Goal: Task Accomplishment & Management: Manage account settings

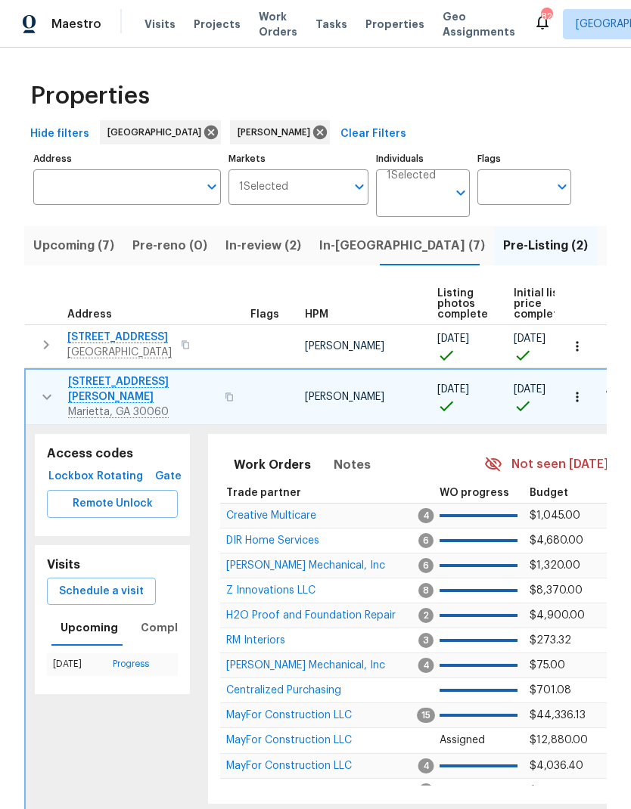
click at [606, 246] on span "Listed (24)" at bounding box center [639, 245] width 66 height 21
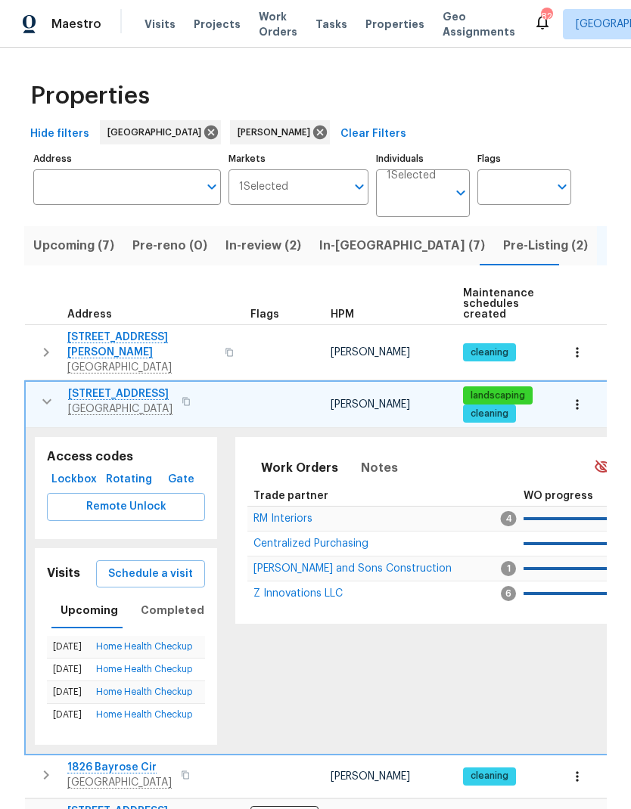
click at [46, 395] on icon "button" at bounding box center [47, 401] width 18 height 18
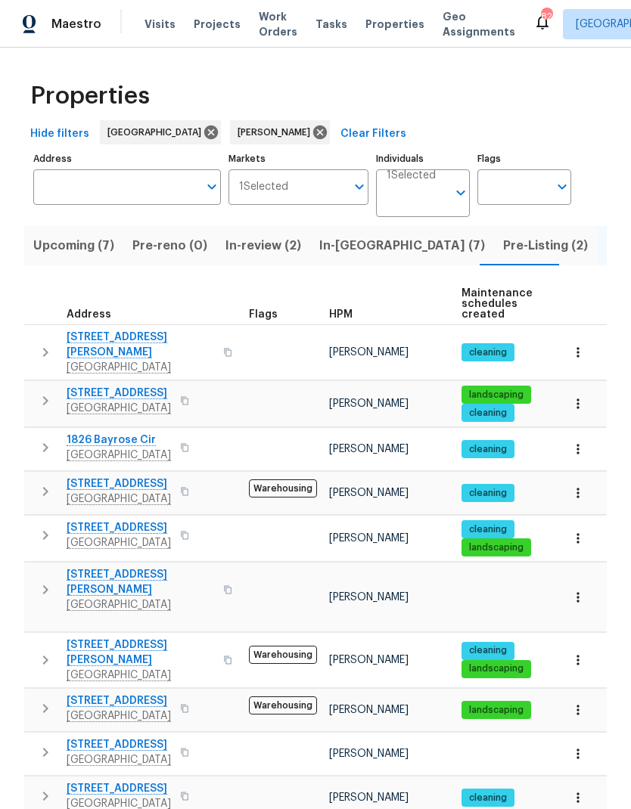
click at [48, 743] on icon "button" at bounding box center [45, 752] width 18 height 18
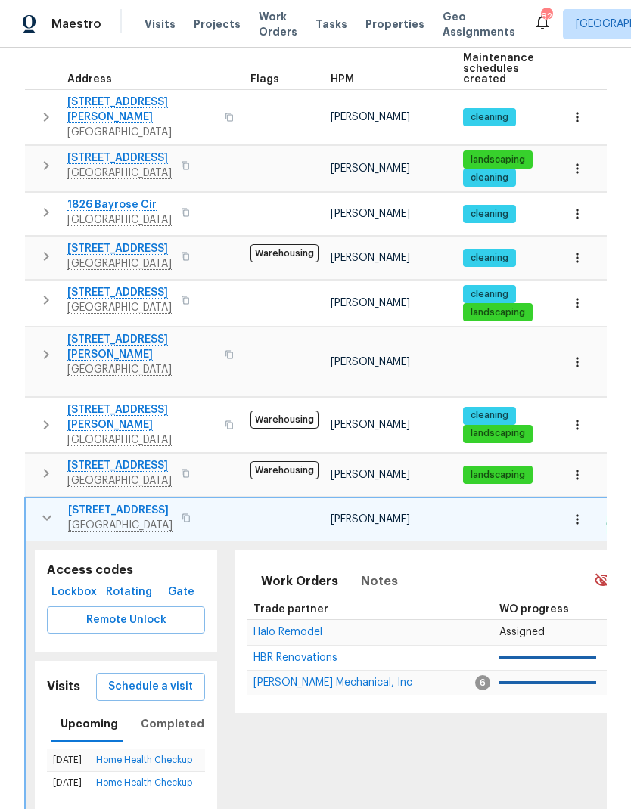
scroll to position [256, 0]
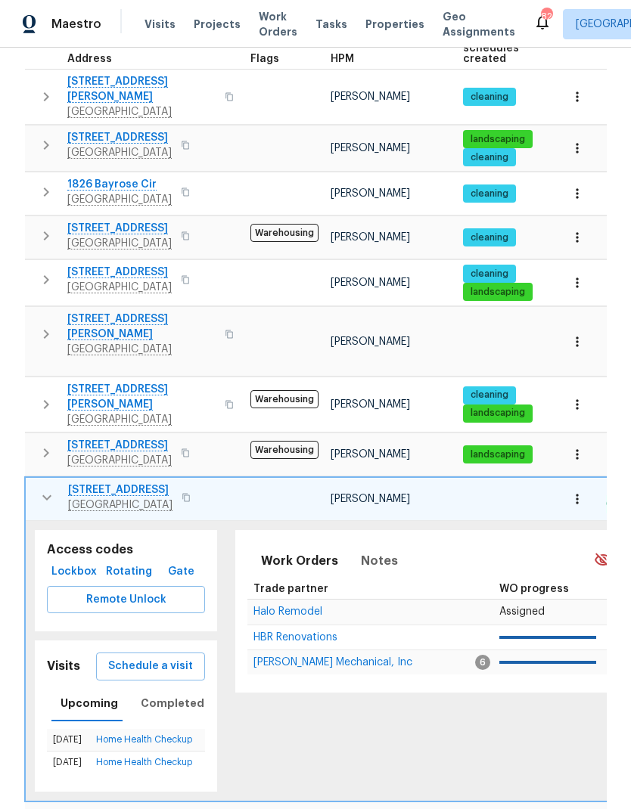
click at [307, 606] on span "Halo Remodel" at bounding box center [287, 611] width 69 height 11
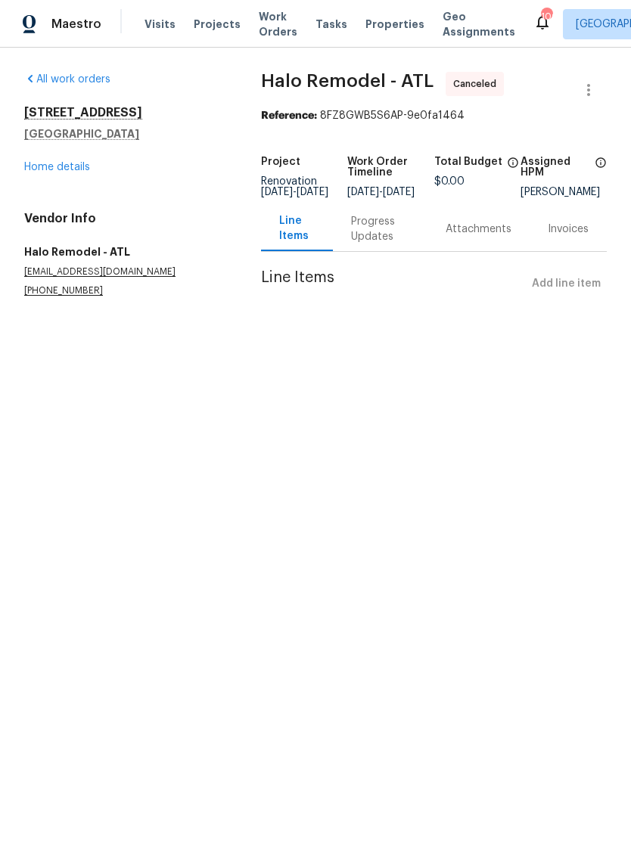
click at [72, 171] on link "Home details" at bounding box center [57, 167] width 66 height 11
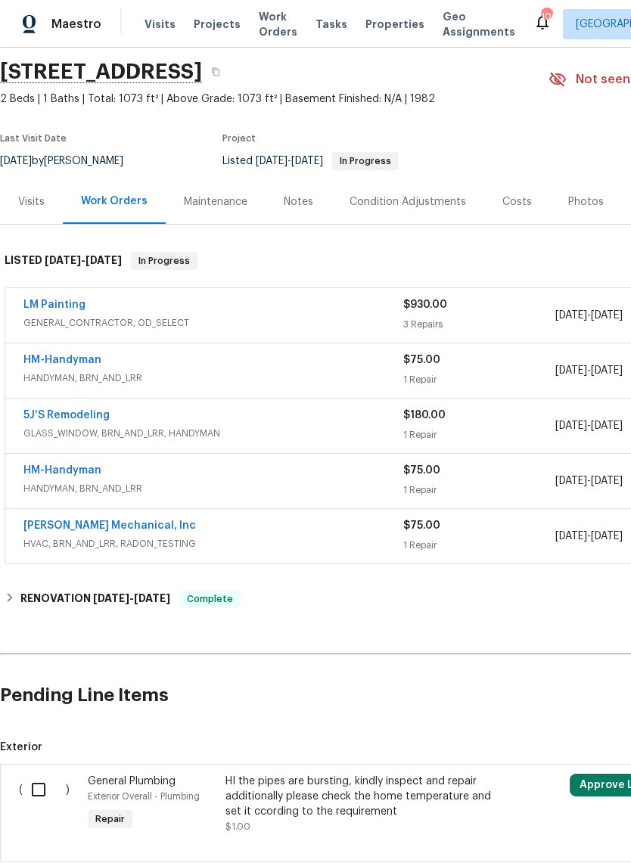
scroll to position [50, 0]
click at [56, 309] on link "LM Painting" at bounding box center [54, 304] width 62 height 11
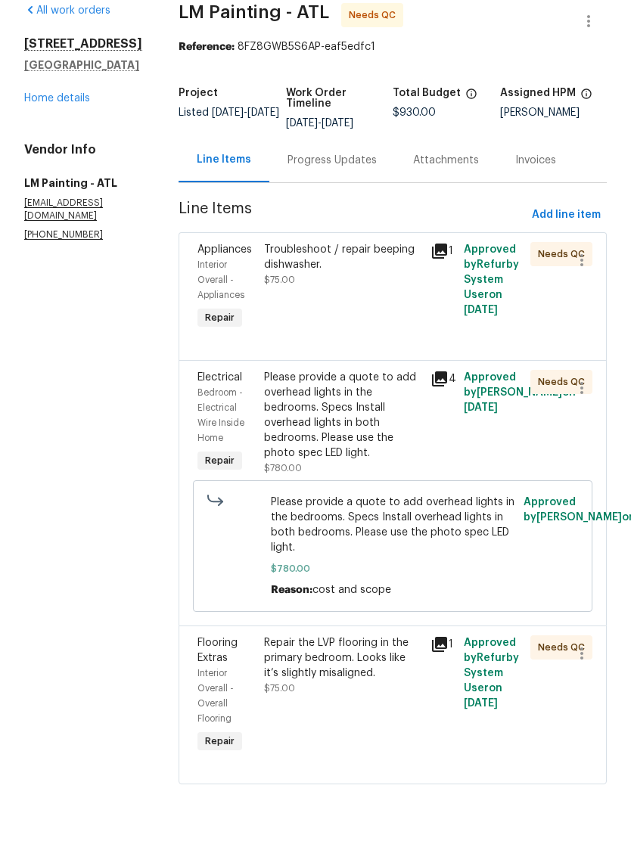
scroll to position [37, 0]
click at [358, 299] on div "Troubleshoot / repair beeping dishwasher." at bounding box center [342, 314] width 157 height 30
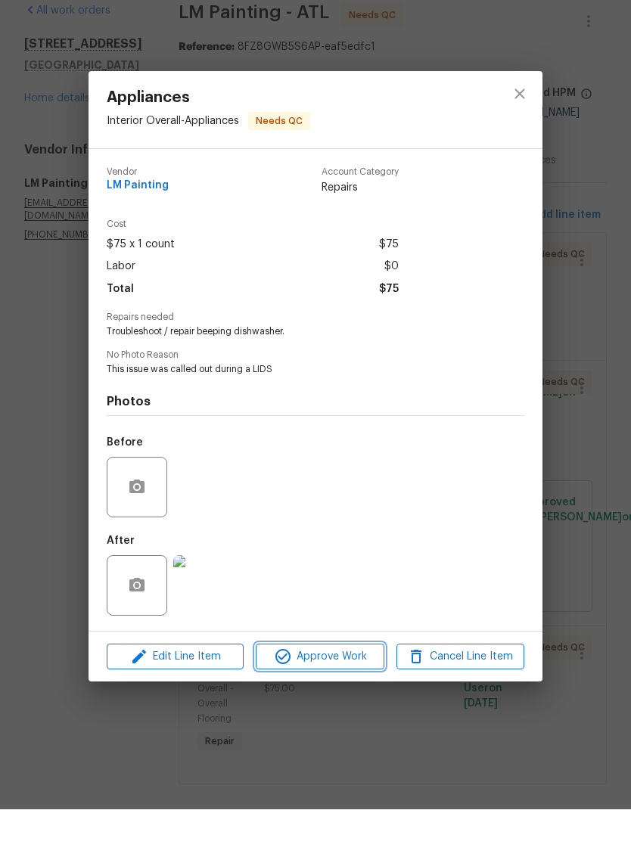
click at [329, 704] on span "Approve Work" at bounding box center [319, 713] width 119 height 19
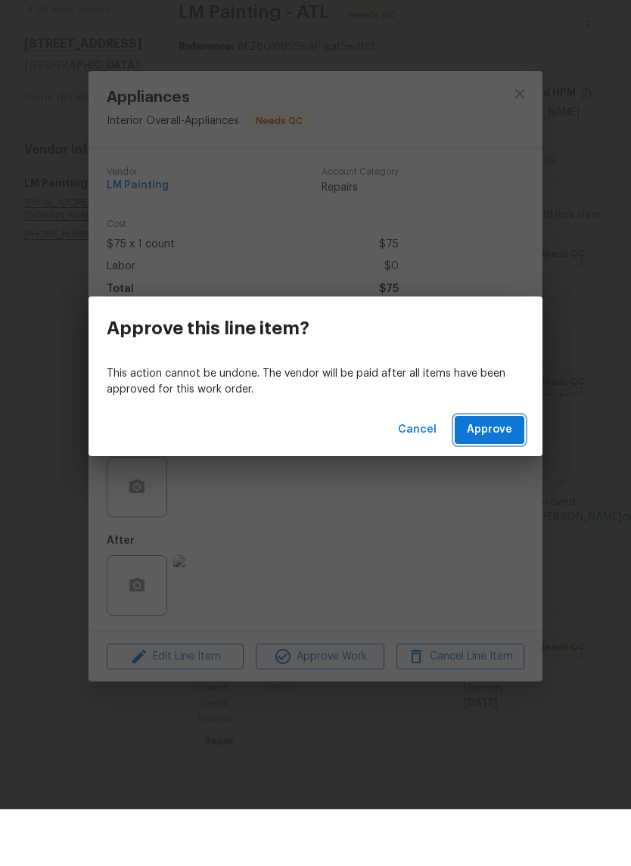
click at [483, 477] on span "Approve" at bounding box center [488, 486] width 45 height 19
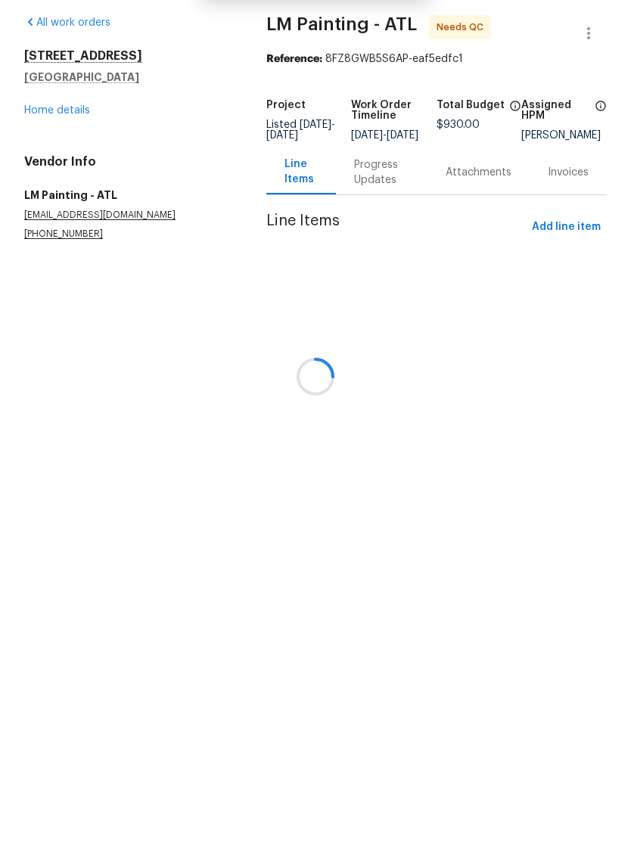
scroll to position [0, 0]
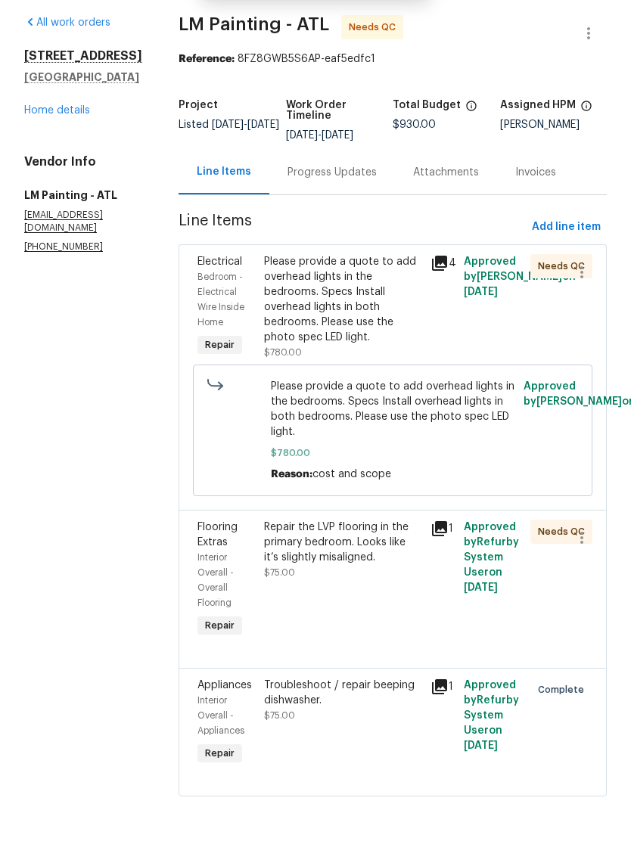
click at [383, 339] on div "Please provide a quote to add overhead lights in the bedrooms. Specs Install ov…" at bounding box center [342, 356] width 157 height 91
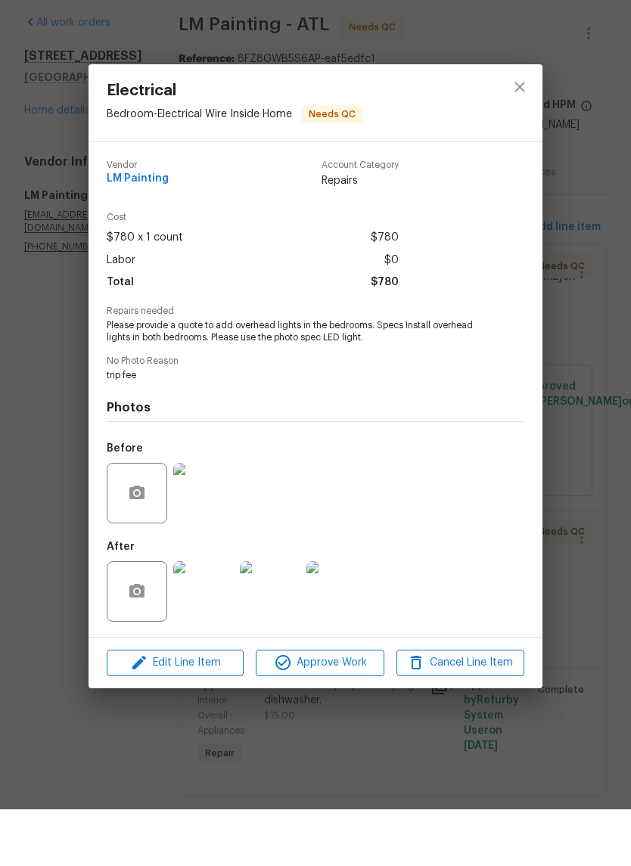
click at [201, 618] on img at bounding box center [203, 648] width 60 height 60
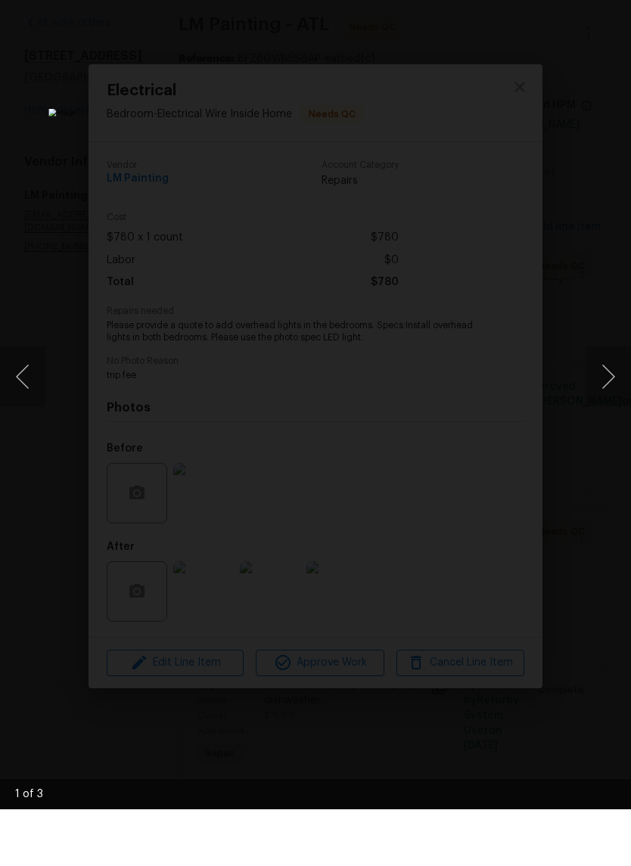
click at [610, 403] on button "Next image" at bounding box center [607, 433] width 45 height 60
click at [608, 403] on button "Next image" at bounding box center [607, 433] width 45 height 60
click at [609, 403] on button "Next image" at bounding box center [607, 433] width 45 height 60
click at [606, 403] on button "Next image" at bounding box center [607, 433] width 45 height 60
click at [603, 73] on div "Lightbox" at bounding box center [315, 433] width 631 height 866
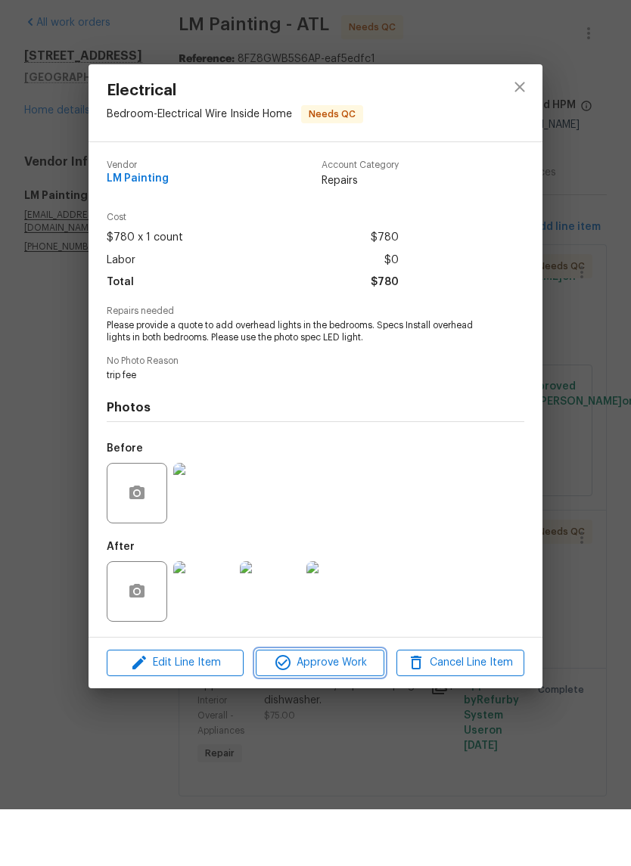
click at [347, 710] on span "Approve Work" at bounding box center [319, 719] width 119 height 19
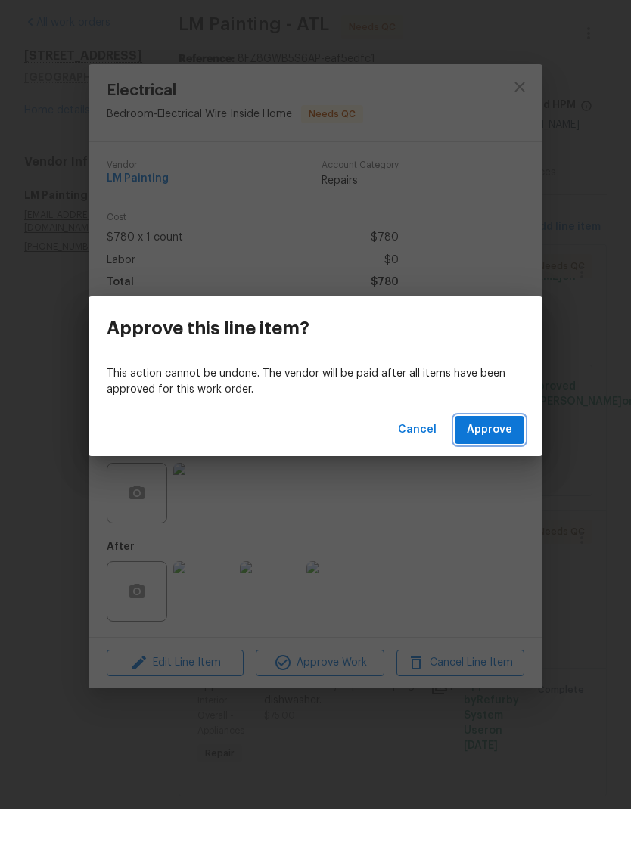
click at [493, 477] on span "Approve" at bounding box center [488, 486] width 45 height 19
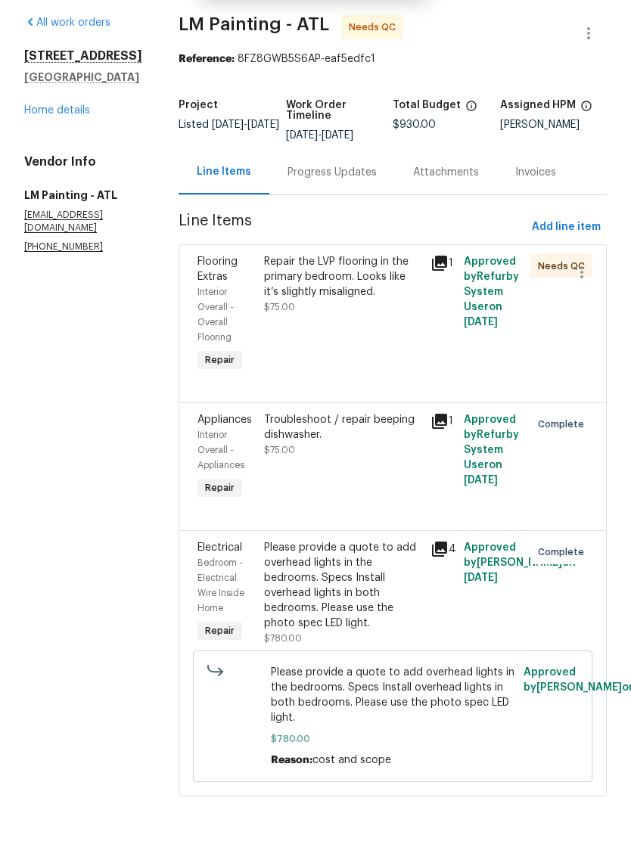
click at [382, 311] on div "Repair the LVP flooring in the primary bedroom. Looks like it’s slightly misali…" at bounding box center [342, 333] width 157 height 45
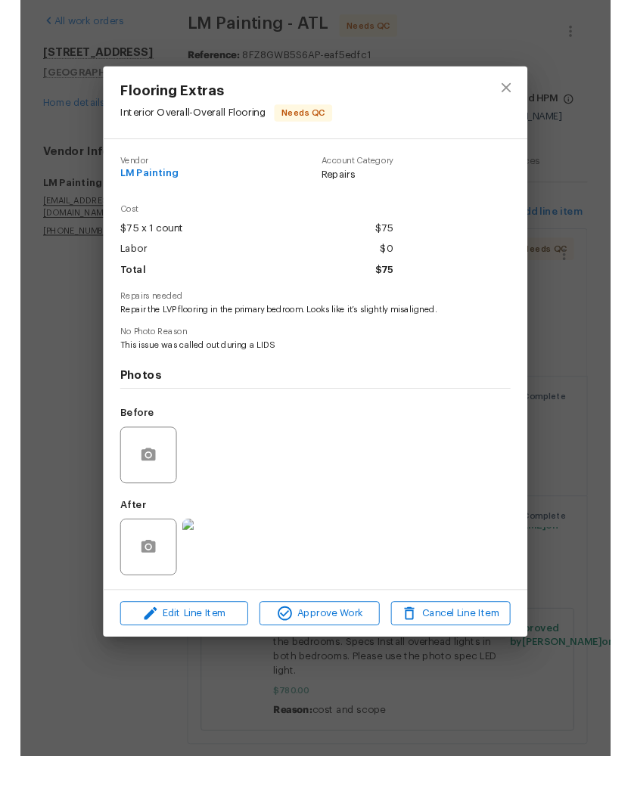
scroll to position [37, 0]
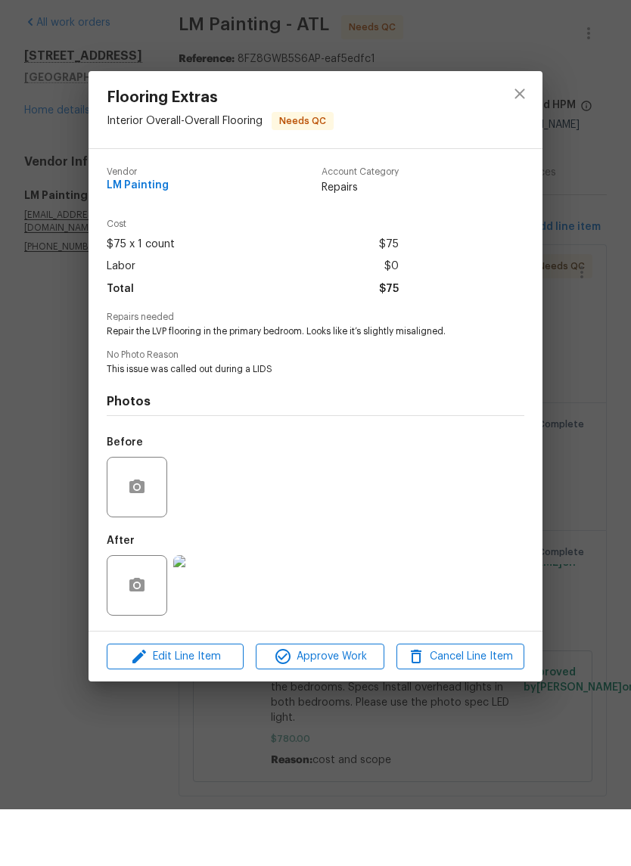
click at [198, 612] on img at bounding box center [203, 642] width 60 height 60
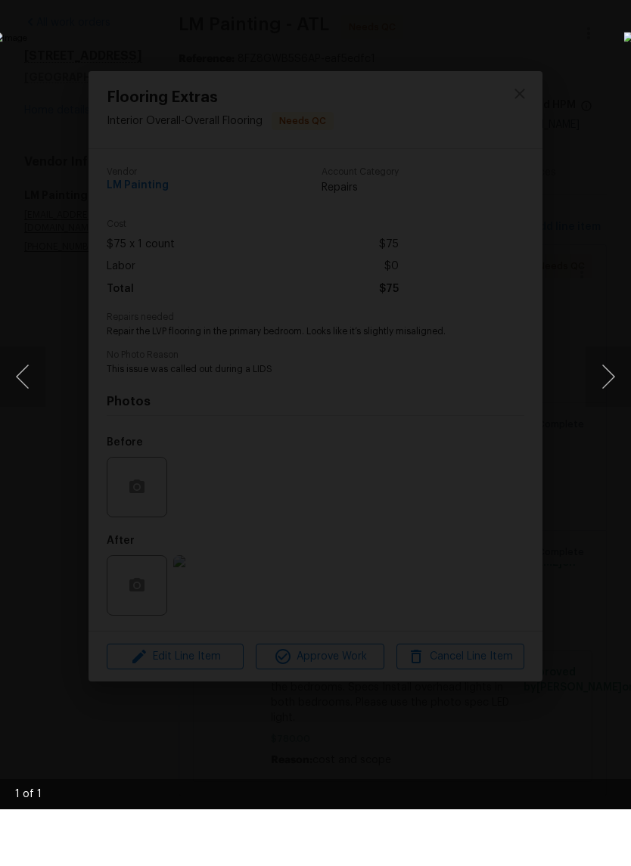
click at [494, 195] on img "Lightbox" at bounding box center [243, 432] width 501 height 688
click at [494, 283] on img "Lightbox" at bounding box center [243, 432] width 501 height 688
click at [460, 374] on img "Lightbox" at bounding box center [243, 432] width 501 height 688
click at [494, 88] on img "Lightbox" at bounding box center [243, 432] width 501 height 688
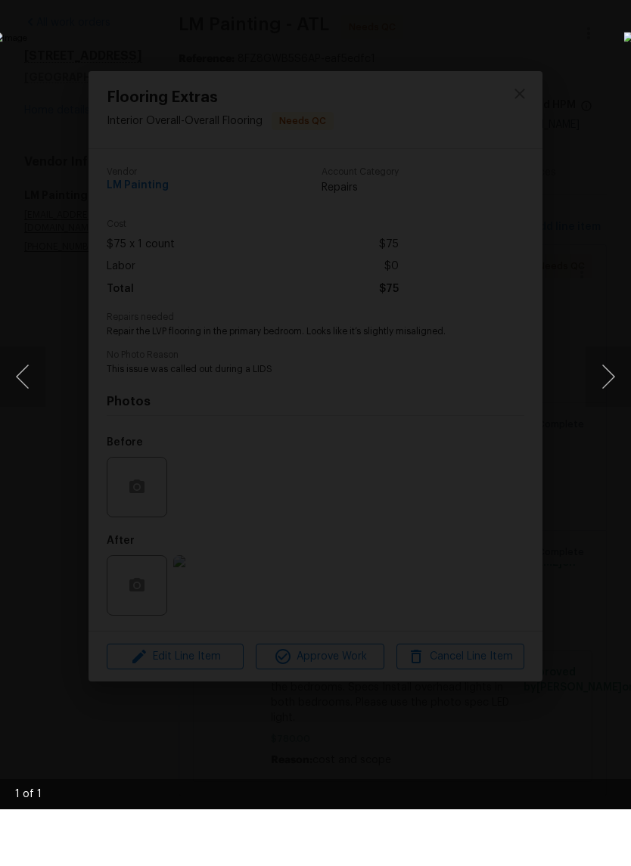
click at [494, 175] on img "Lightbox" at bounding box center [243, 432] width 501 height 688
click at [374, 429] on img "Lightbox" at bounding box center [243, 432] width 501 height 688
click at [309, 488] on img "Lightbox" at bounding box center [243, 432] width 501 height 688
click at [309, 487] on img "Lightbox" at bounding box center [243, 432] width 501 height 688
click at [612, 403] on button "Next image" at bounding box center [607, 433] width 45 height 60
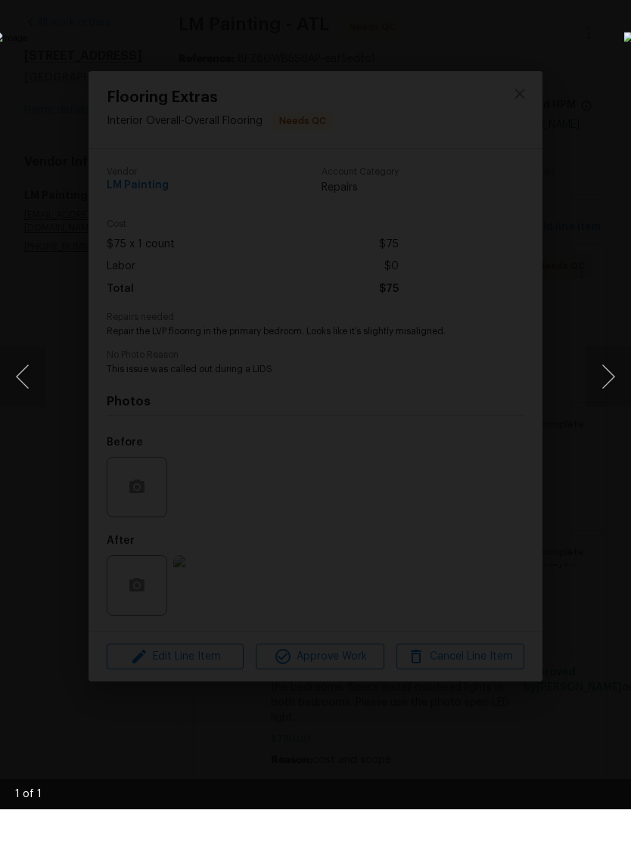
click at [33, 403] on button "Previous image" at bounding box center [22, 433] width 45 height 60
click at [494, 88] on img "Lightbox" at bounding box center [243, 432] width 501 height 688
click at [494, 184] on img "Lightbox" at bounding box center [243, 432] width 501 height 688
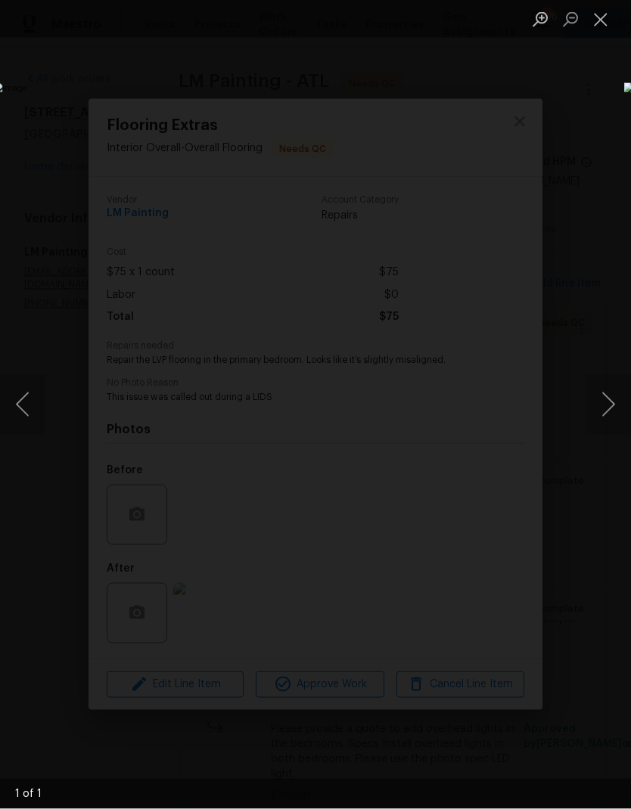
scroll to position [60, 0]
click at [600, 20] on button "Close lightbox" at bounding box center [600, 19] width 30 height 26
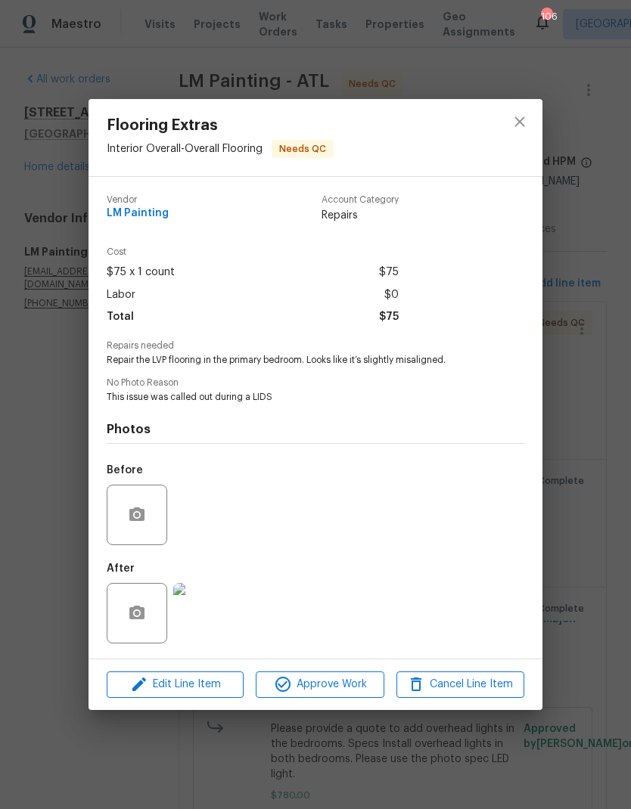
click at [335, 686] on span "Approve Work" at bounding box center [319, 684] width 119 height 19
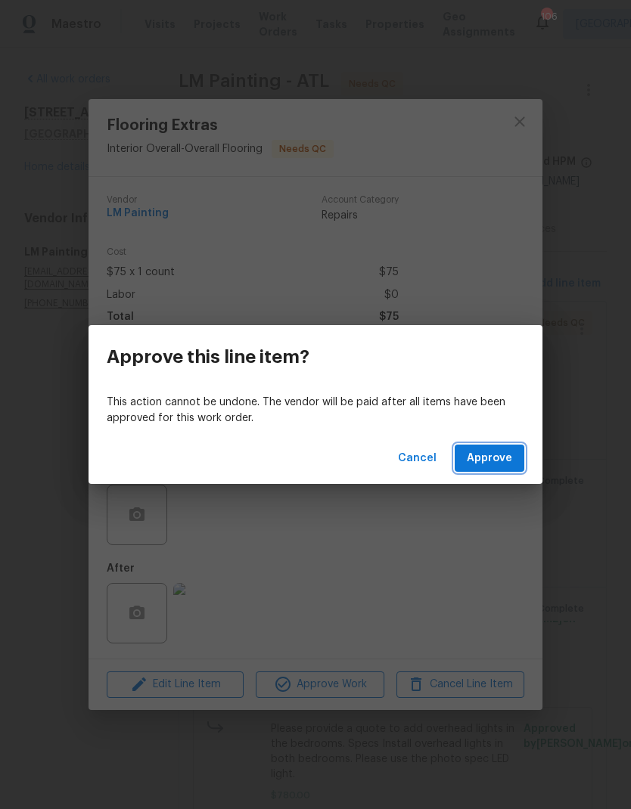
click at [488, 464] on span "Approve" at bounding box center [488, 458] width 45 height 19
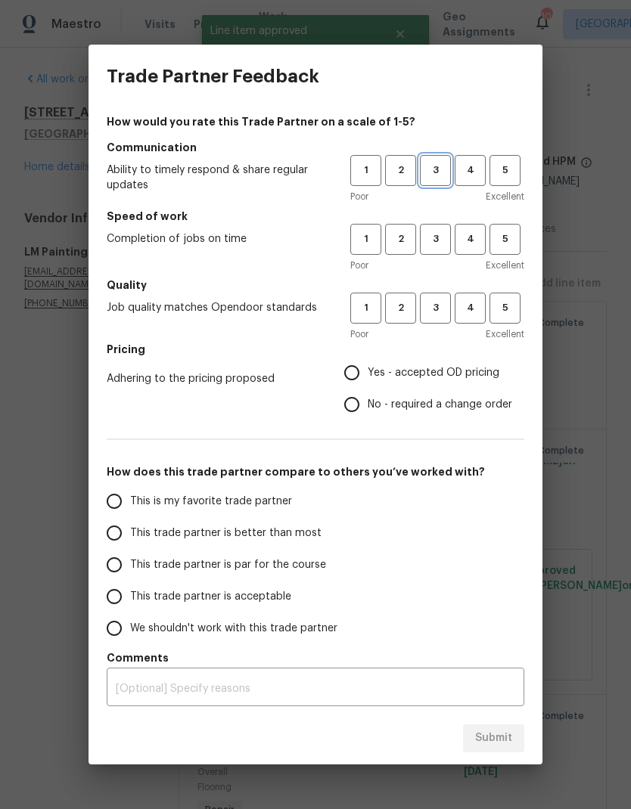
click at [432, 169] on span "3" at bounding box center [435, 170] width 28 height 17
click at [433, 231] on span "3" at bounding box center [435, 239] width 28 height 17
click at [438, 312] on span "3" at bounding box center [435, 307] width 28 height 17
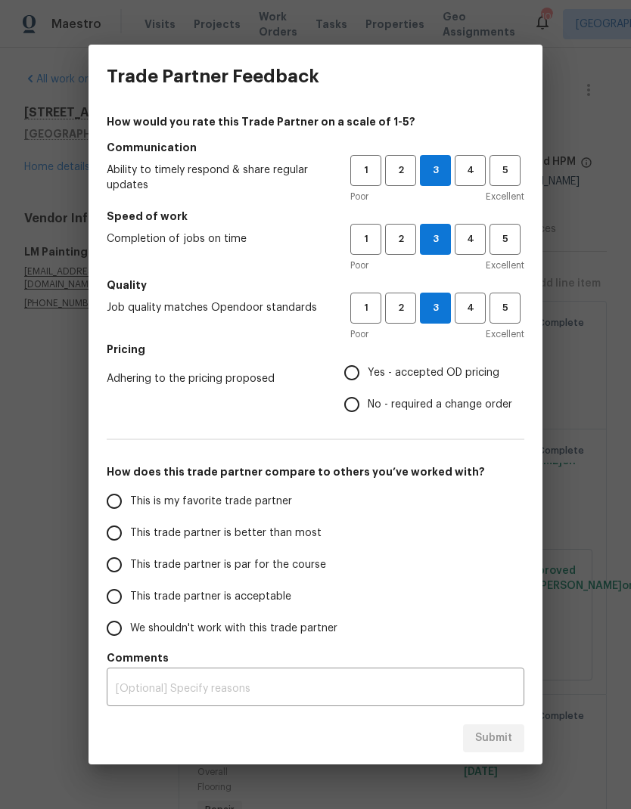
click at [358, 373] on input "Yes - accepted OD pricing" at bounding box center [352, 373] width 32 height 32
radio input "true"
click at [122, 572] on input "This trade partner is par for the course" at bounding box center [114, 565] width 32 height 32
click at [490, 750] on button "Submit" at bounding box center [493, 738] width 61 height 28
radio input "true"
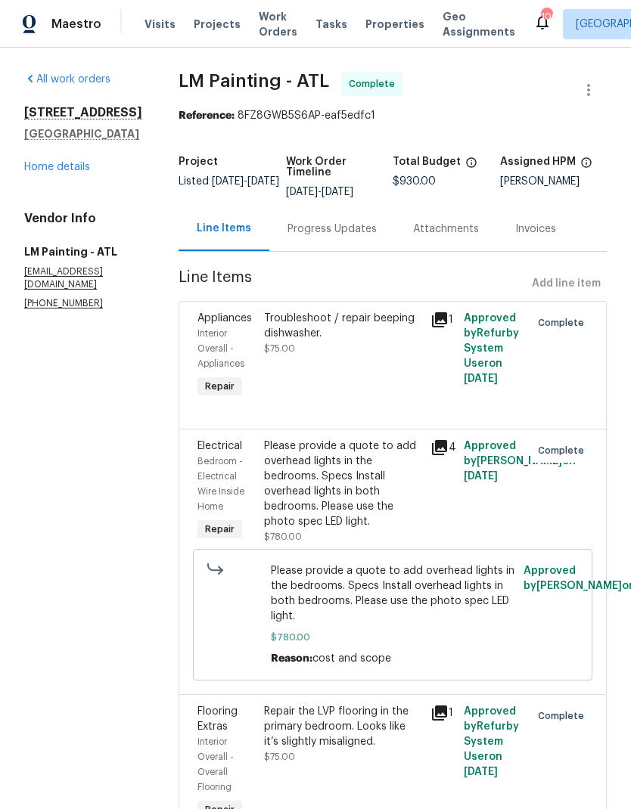
click at [83, 162] on link "Home details" at bounding box center [57, 167] width 66 height 11
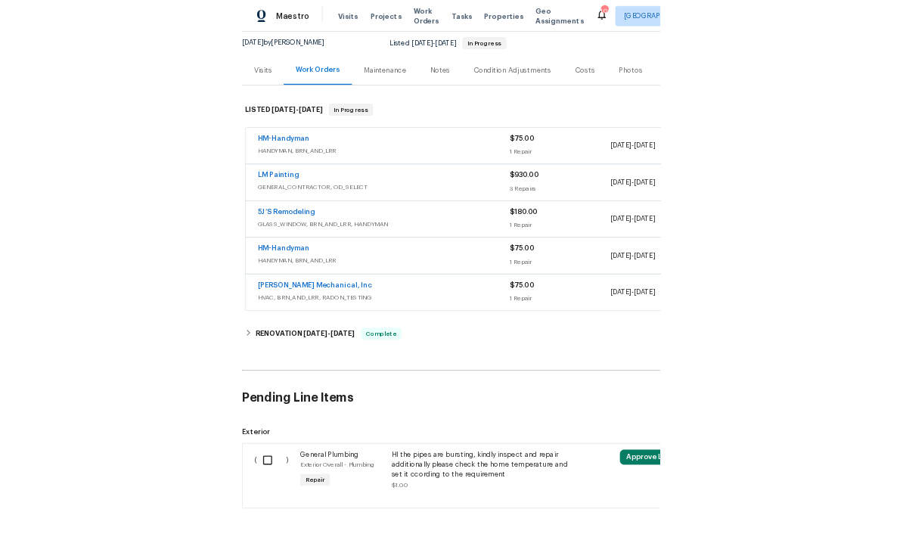
scroll to position [145, 0]
